Goal: Entertainment & Leisure: Consume media (video, audio)

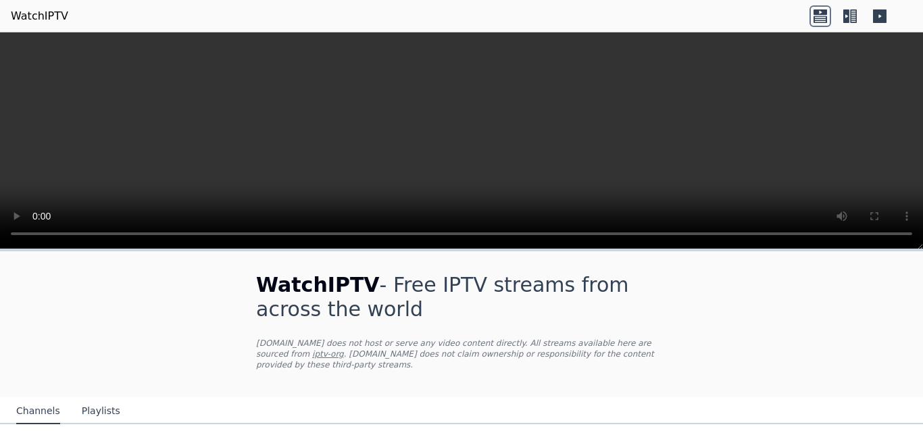
scroll to position [161, 0]
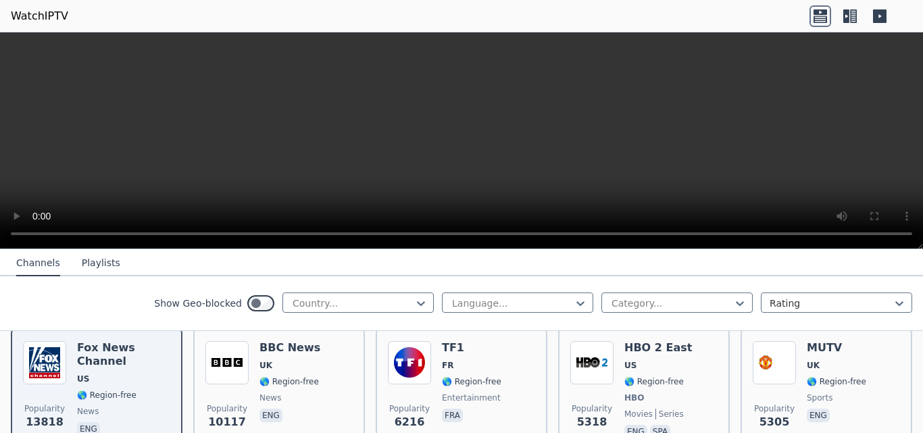
click at [95, 256] on button "Playlists" at bounding box center [101, 264] width 39 height 26
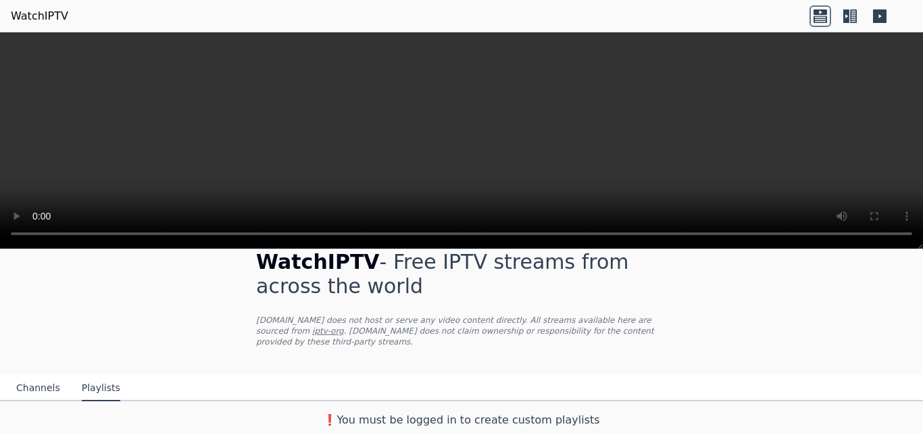
scroll to position [12, 0]
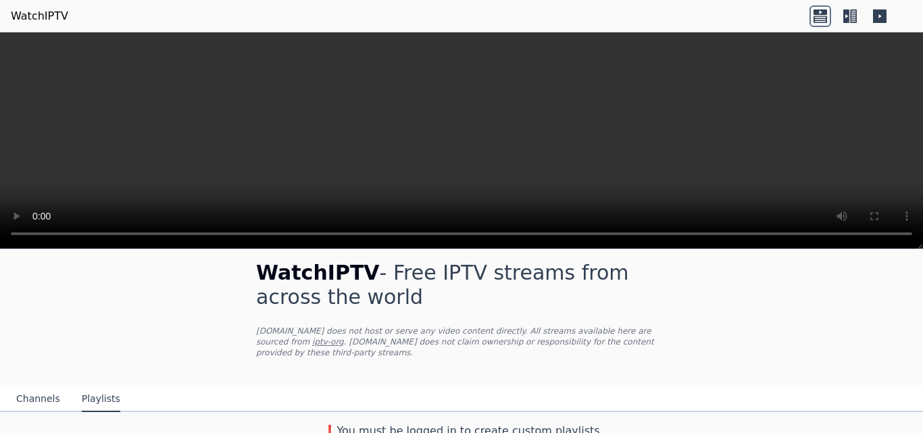
click at [42, 387] on button "Channels" at bounding box center [38, 400] width 44 height 26
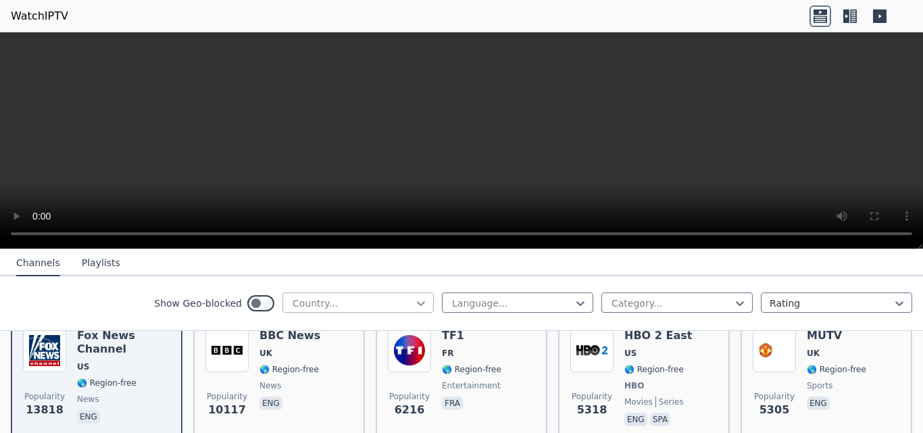
click at [414, 301] on icon at bounding box center [421, 304] width 14 height 14
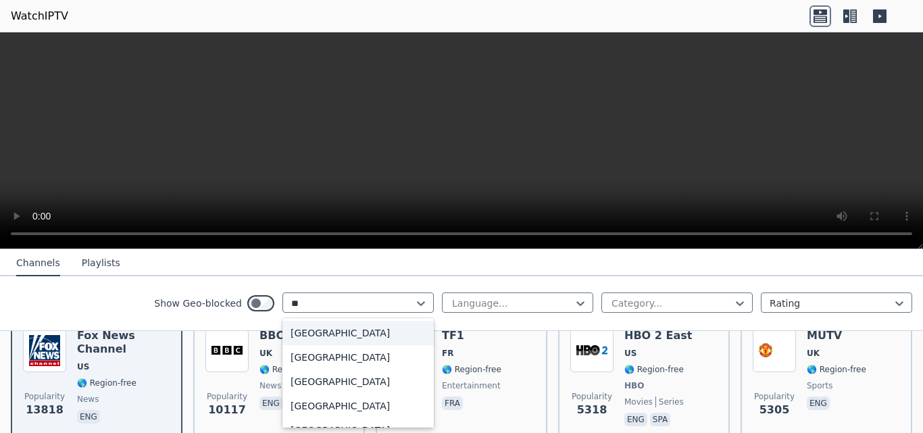
type input "***"
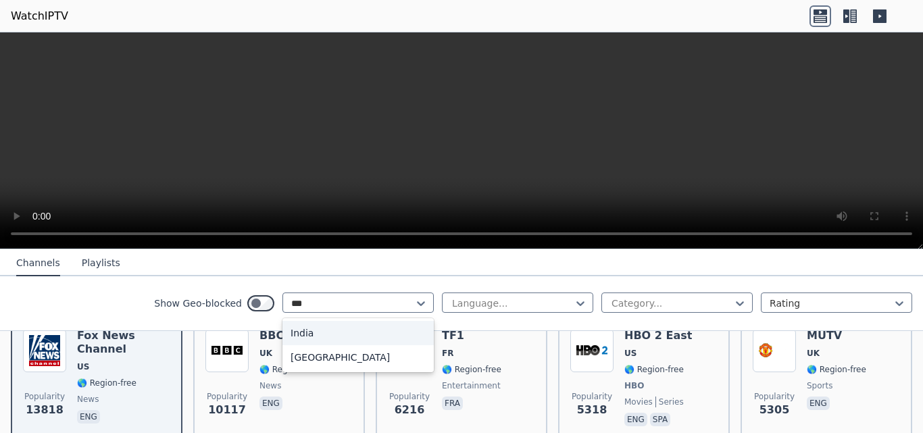
click at [309, 327] on div "India" at bounding box center [358, 333] width 151 height 24
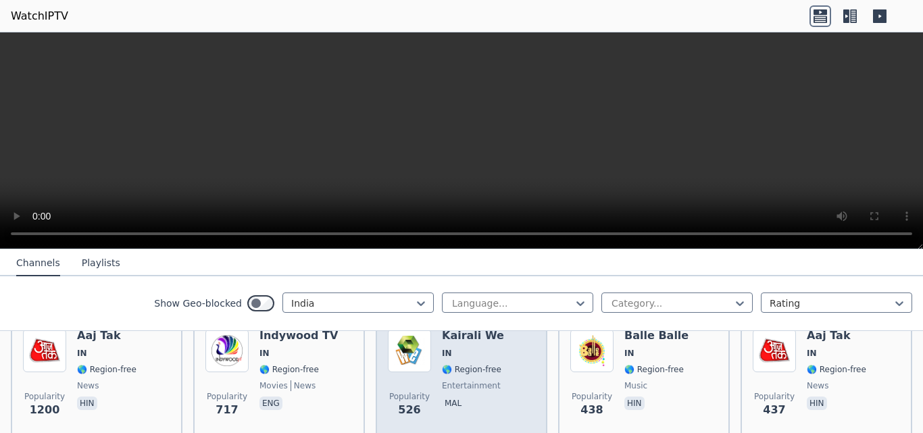
click at [454, 350] on div "Kairali We IN 🌎 Region-free entertainment mal" at bounding box center [473, 377] width 62 height 97
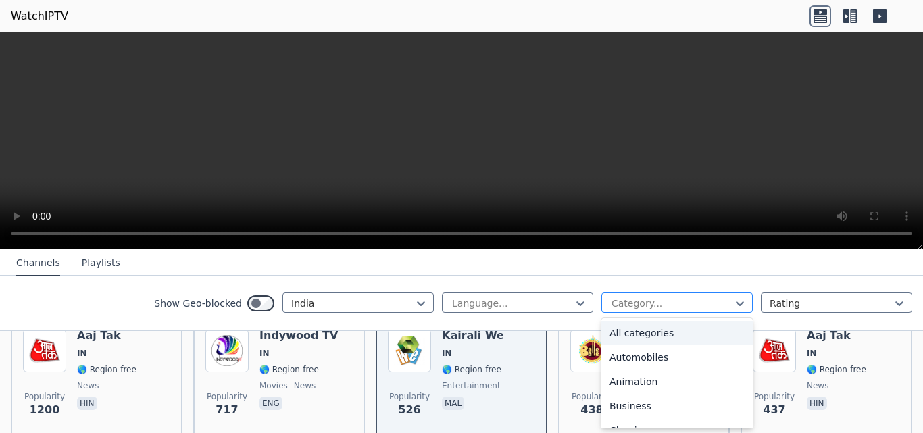
click at [677, 304] on div at bounding box center [671, 304] width 123 height 14
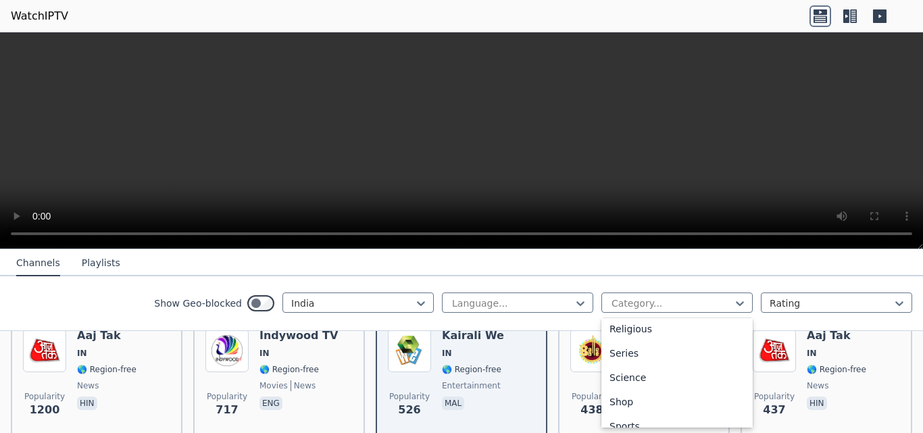
scroll to position [514, 0]
click at [633, 405] on div "Sports" at bounding box center [677, 403] width 151 height 24
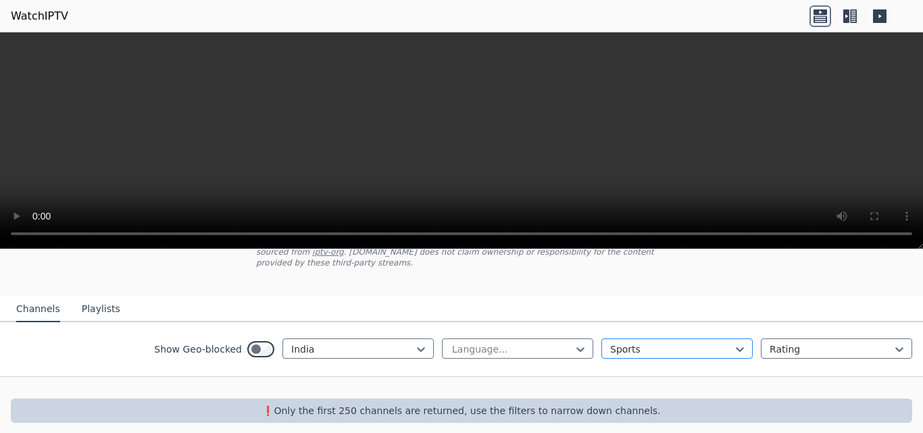
scroll to position [132, 0]
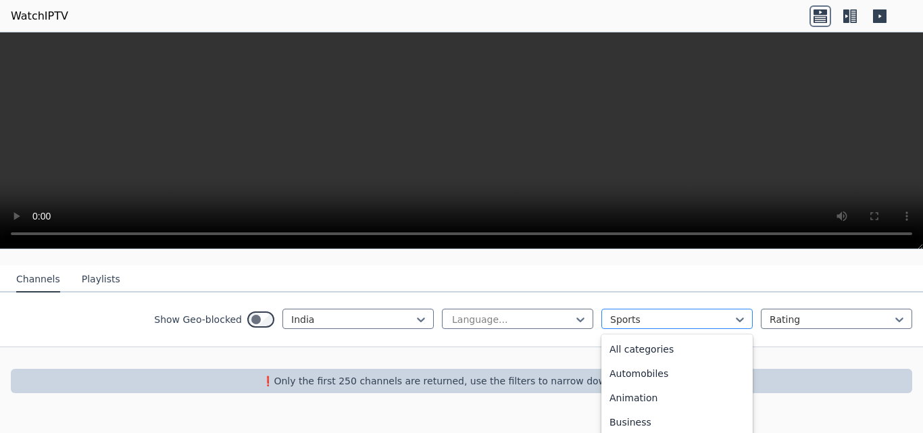
click at [618, 329] on div "option Sports, selected. 27 results available. Use Up and Down to choose option…" at bounding box center [677, 319] width 151 height 20
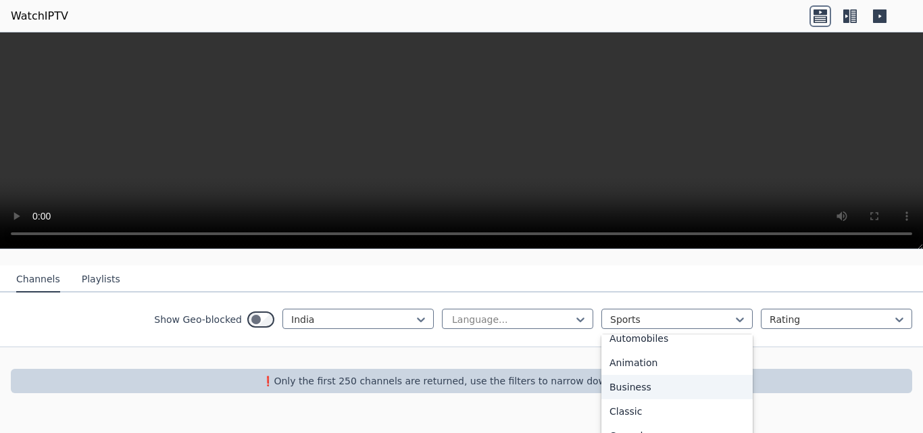
click at [649, 376] on div "Business" at bounding box center [677, 387] width 151 height 24
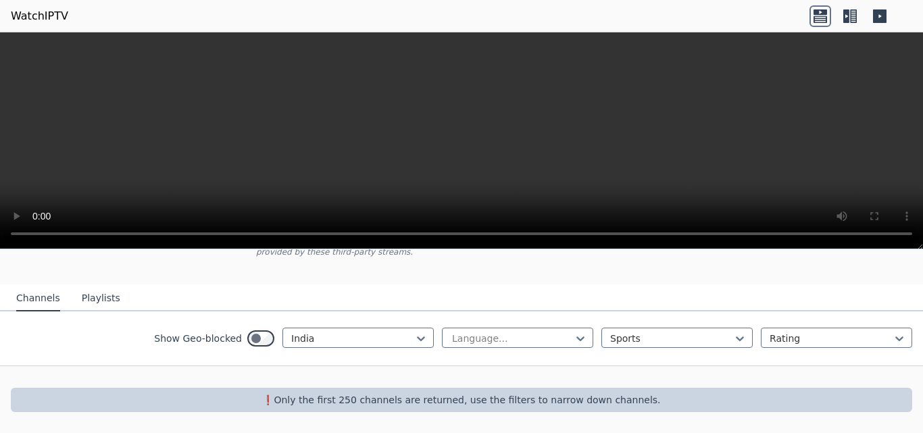
scroll to position [102, 0]
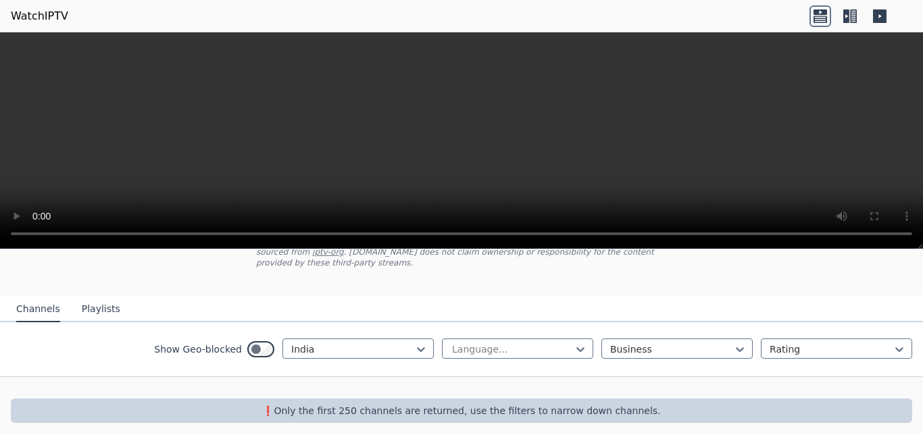
click at [105, 298] on button "Playlists" at bounding box center [101, 310] width 39 height 26
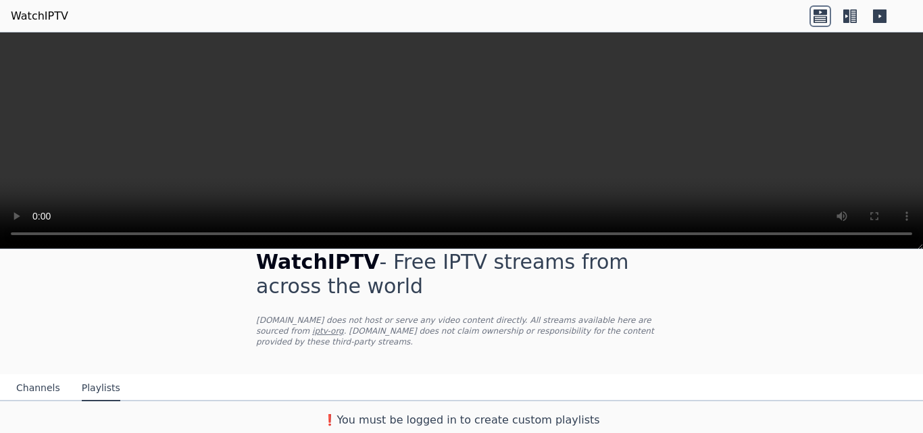
scroll to position [12, 0]
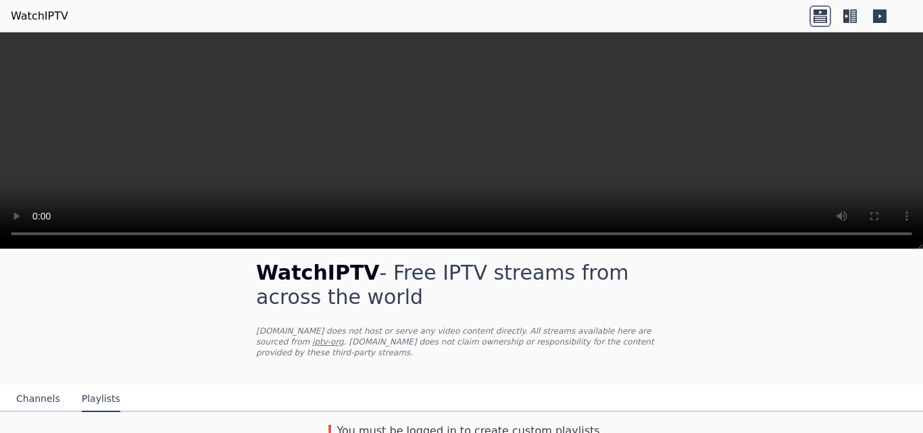
click at [22, 387] on button "Channels" at bounding box center [38, 400] width 44 height 26
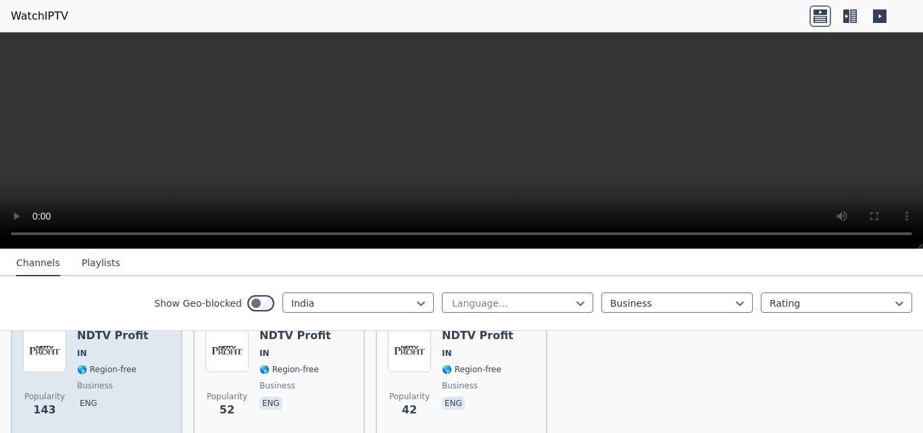
click at [92, 364] on div "NDTV Profit IN 🌎 Region-free business eng" at bounding box center [113, 377] width 72 height 97
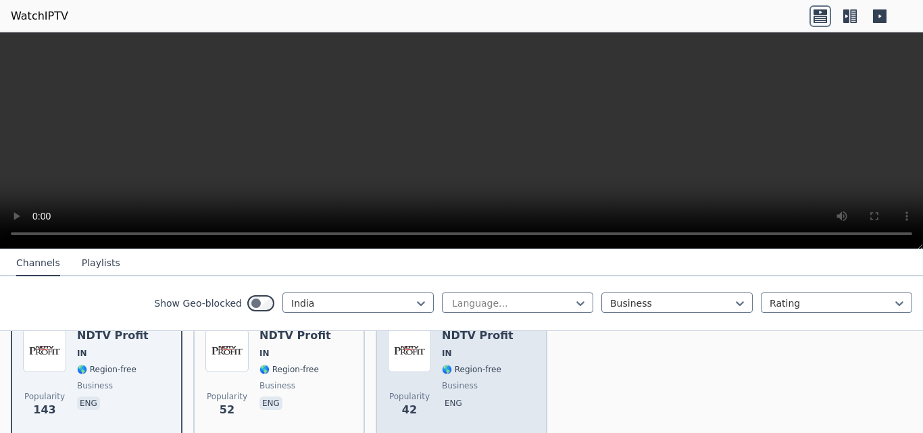
click at [514, 379] on div "Popularity 42 NDTV Profit IN 🌎 Region-free business eng" at bounding box center [461, 377] width 147 height 97
